Goal: Transaction & Acquisition: Purchase product/service

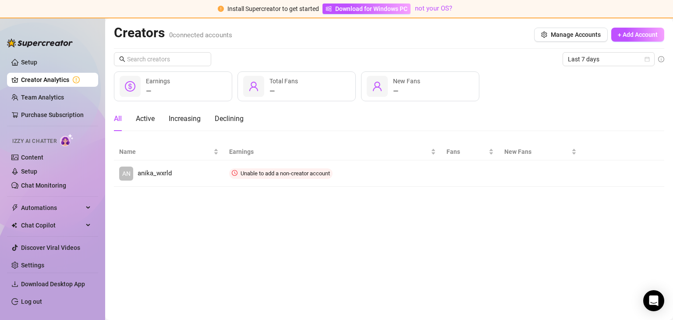
click at [495, 93] on div "— Earnings — Total Fans — New Fans" at bounding box center [389, 86] width 551 height 30
click at [540, 82] on div "— Earnings — Total Fans — New Fans" at bounding box center [389, 86] width 551 height 30
click at [51, 96] on link "Team Analytics" at bounding box center [42, 97] width 43 height 7
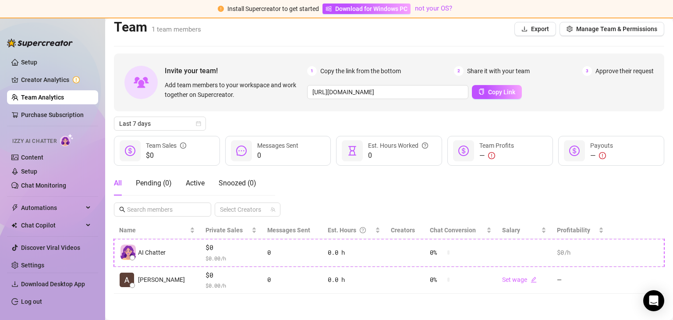
scroll to position [5, 0]
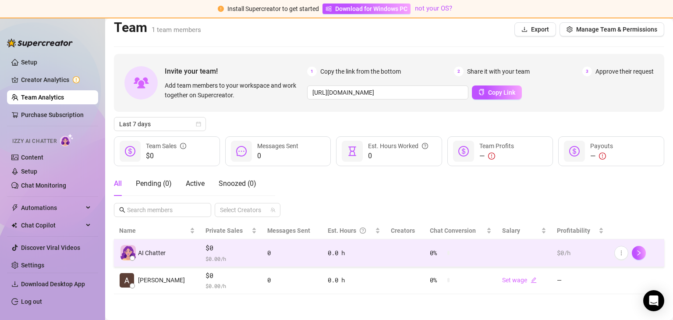
click at [174, 253] on div "AI Chatter" at bounding box center [157, 252] width 76 height 15
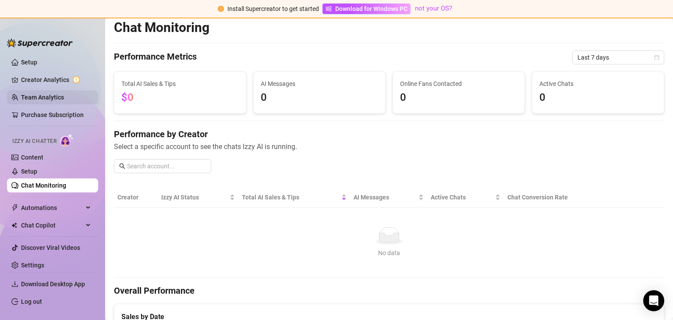
click at [35, 96] on link "Team Analytics" at bounding box center [42, 97] width 43 height 7
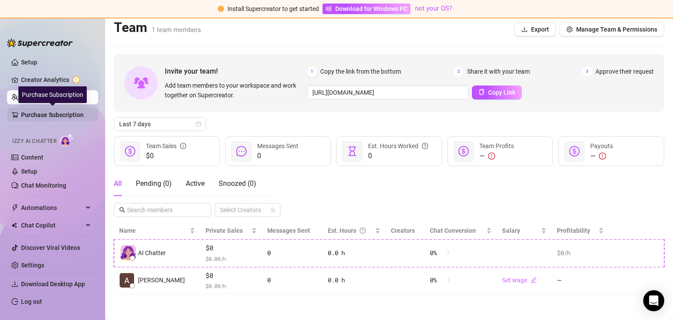
click at [49, 114] on link "Purchase Subscription" at bounding box center [56, 115] width 70 height 14
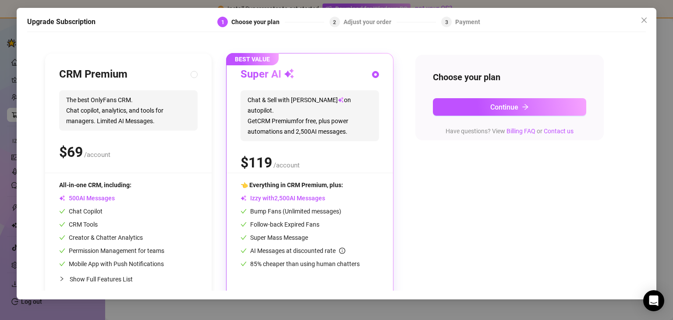
scroll to position [88, 0]
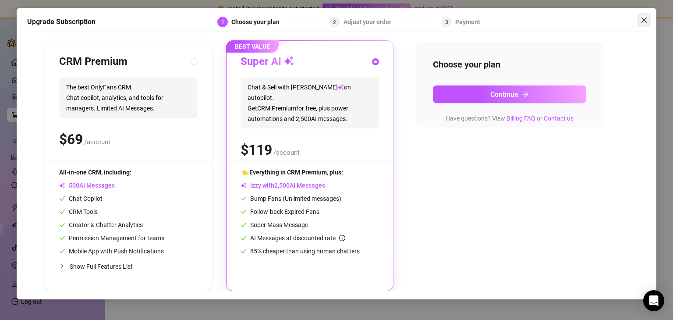
click at [643, 19] on icon "close" at bounding box center [643, 20] width 5 height 5
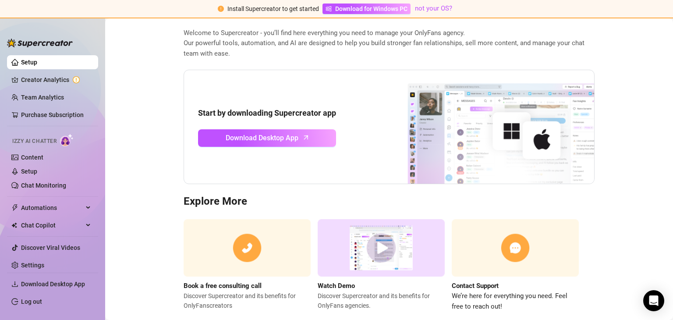
scroll to position [44, 0]
